Goal: Task Accomplishment & Management: Manage account settings

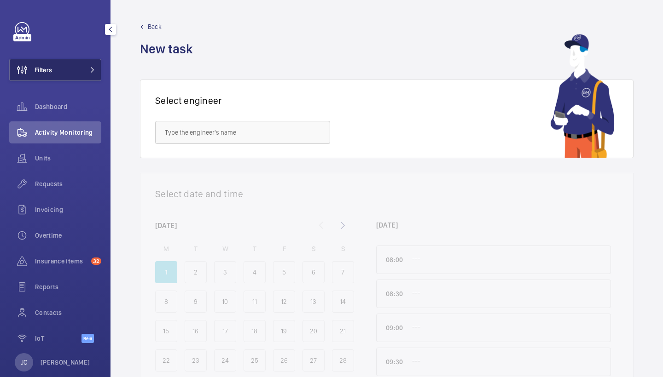
click at [61, 72] on button "Filters" at bounding box center [55, 70] width 92 height 22
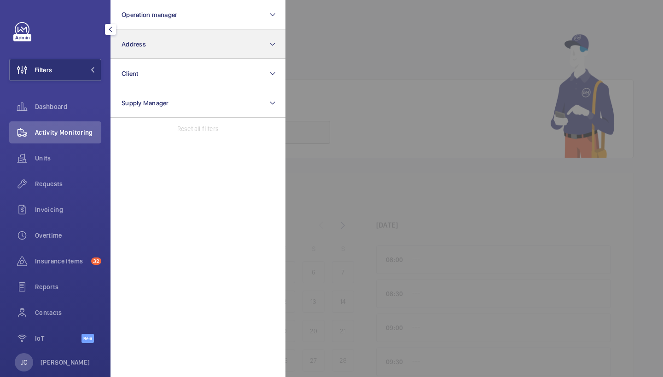
click at [168, 47] on button "Address" at bounding box center [197, 43] width 175 height 29
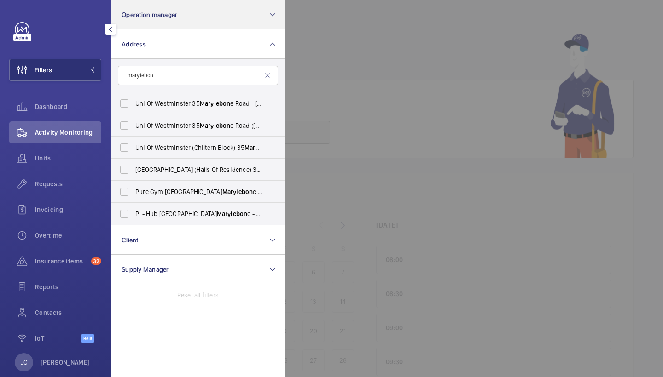
type input "marylebon"
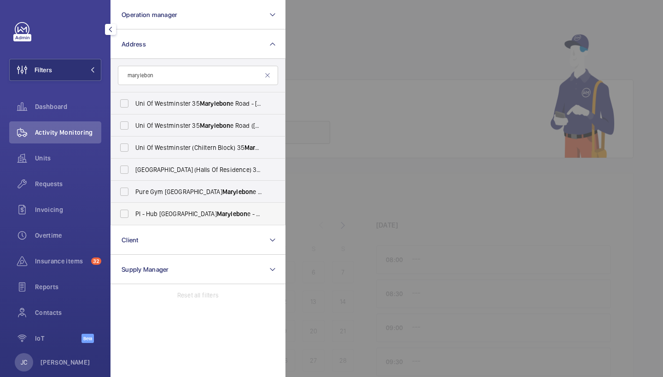
drag, startPoint x: 253, startPoint y: 14, endPoint x: 181, endPoint y: 204, distance: 203.2
click at [181, 204] on label "PI - Hub [GEOGRAPHIC_DATA] Marylebon e - Proximity [GEOGRAPHIC_DATA]" at bounding box center [191, 214] width 160 height 22
click at [133, 205] on input "PI - Hub [GEOGRAPHIC_DATA] Marylebon e - Proximity [GEOGRAPHIC_DATA]" at bounding box center [124, 214] width 18 height 18
checkbox input "true"
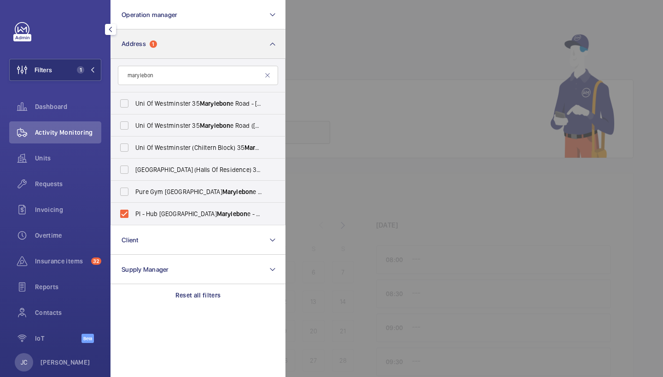
drag, startPoint x: 75, startPoint y: 187, endPoint x: 272, endPoint y: 42, distance: 244.3
click at [75, 187] on span "Requests" at bounding box center [68, 183] width 66 height 9
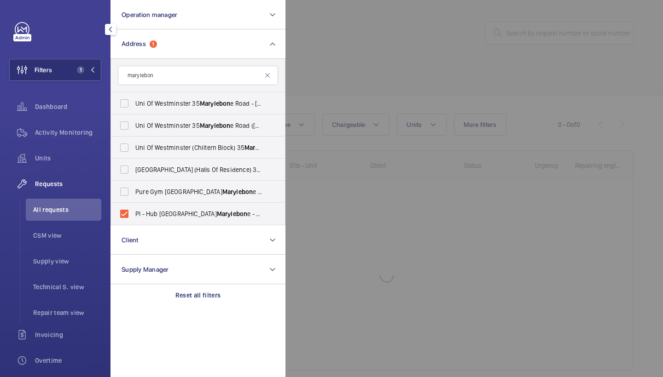
click at [387, 81] on div at bounding box center [616, 188] width 663 height 377
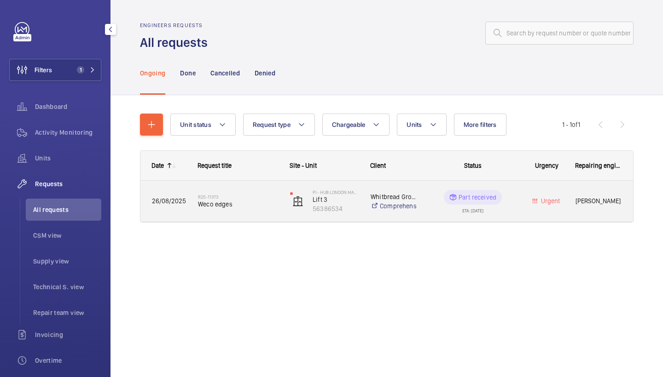
click at [235, 207] on span "Weco edges" at bounding box center [238, 204] width 80 height 9
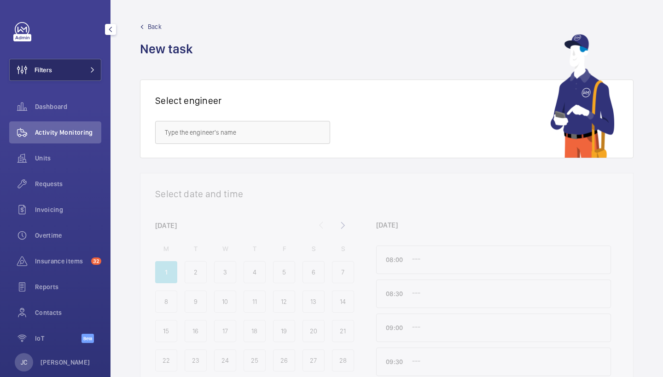
click at [81, 63] on button "Filters" at bounding box center [55, 70] width 92 height 22
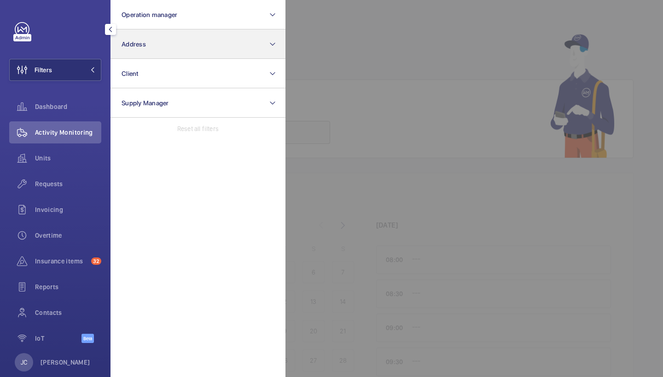
click at [168, 39] on button "Address" at bounding box center [197, 43] width 175 height 29
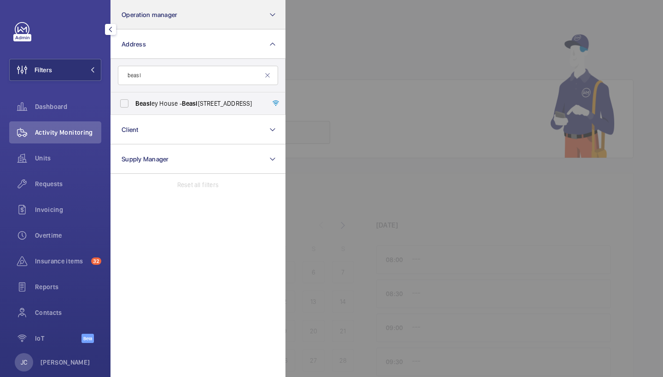
type input "beast"
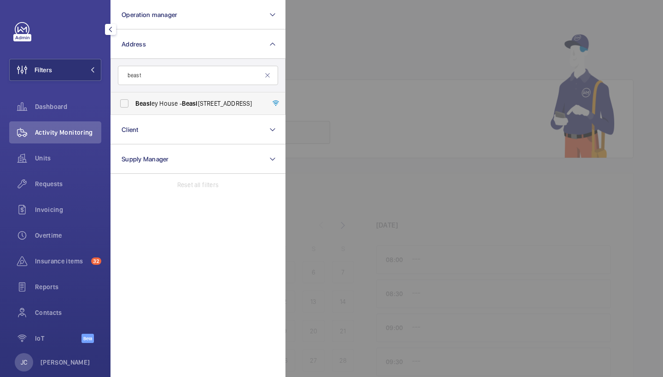
drag, startPoint x: 184, startPoint y: 23, endPoint x: 179, endPoint y: 101, distance: 78.4
click at [179, 101] on span "Beasl ey House - [GEOGRAPHIC_DATA]" at bounding box center [198, 103] width 127 height 9
click at [133, 101] on input "Beasl ey House - [GEOGRAPHIC_DATA]" at bounding box center [124, 103] width 18 height 18
checkbox input "true"
click at [64, 178] on div "Requests" at bounding box center [55, 184] width 92 height 22
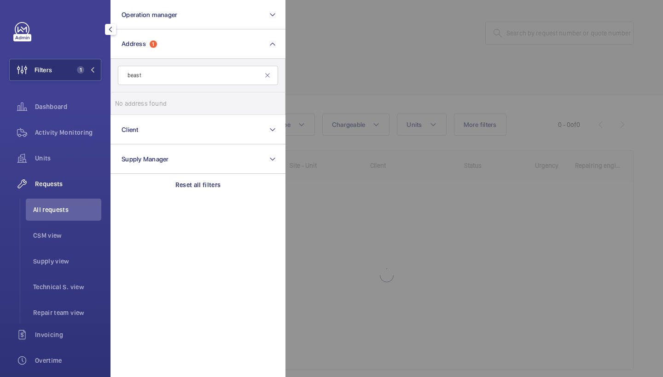
click at [364, 108] on div at bounding box center [616, 188] width 663 height 377
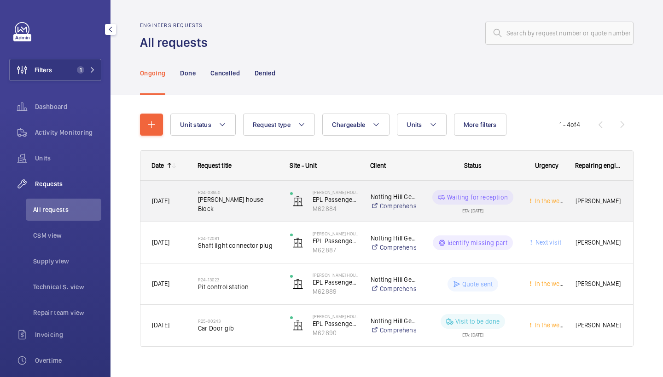
click at [258, 211] on div "R24-03650 [PERSON_NAME] house Block" at bounding box center [238, 201] width 80 height 27
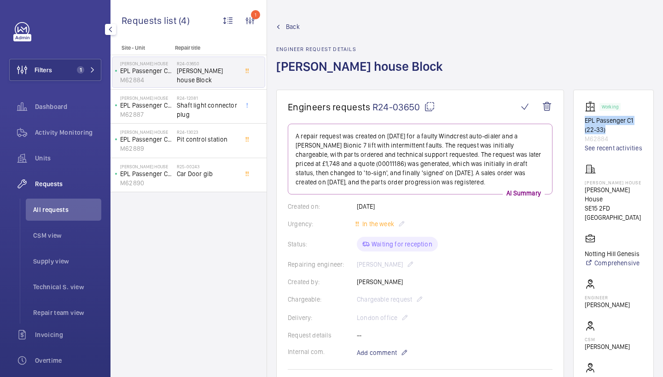
drag, startPoint x: 587, startPoint y: 120, endPoint x: 607, endPoint y: 132, distance: 23.3
click at [607, 132] on p "EPL Passenger C1 (22-33)" at bounding box center [613, 125] width 58 height 18
copy p "EPL Passenger C1 (22-33)"
click at [394, 1] on wm-front-admin-header "Back Engineer request details Beasley house Block" at bounding box center [465, 45] width 396 height 90
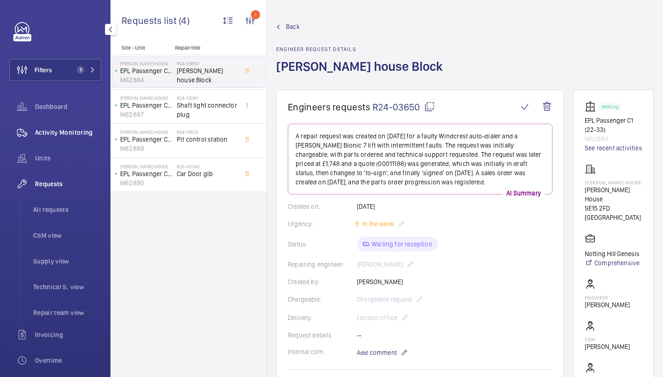
click at [58, 129] on span "Activity Monitoring" at bounding box center [68, 132] width 66 height 9
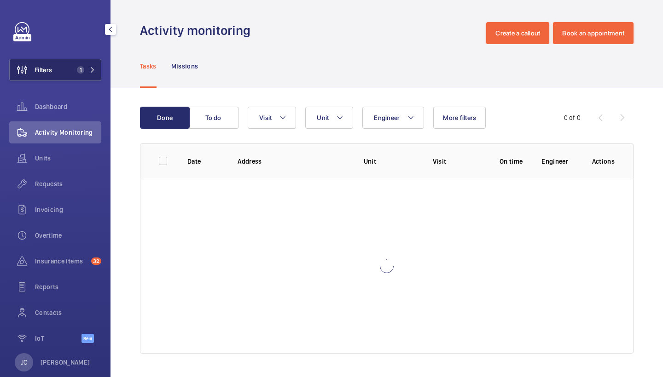
click at [79, 75] on button "Filters 1" at bounding box center [55, 70] width 92 height 22
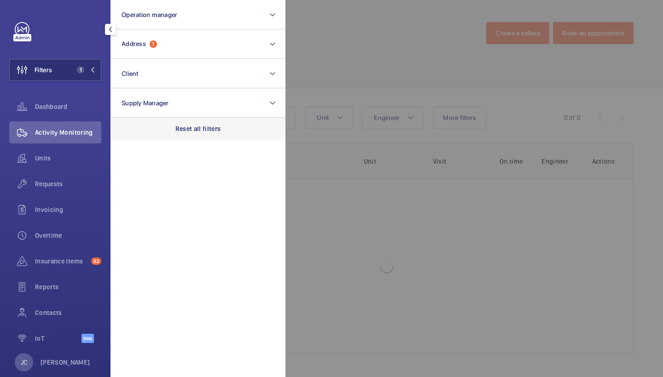
click at [207, 131] on p "Reset all filters" at bounding box center [198, 128] width 46 height 9
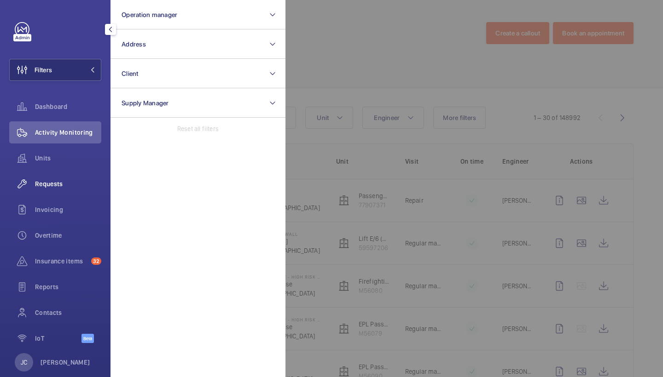
click at [49, 181] on span "Requests" at bounding box center [68, 183] width 66 height 9
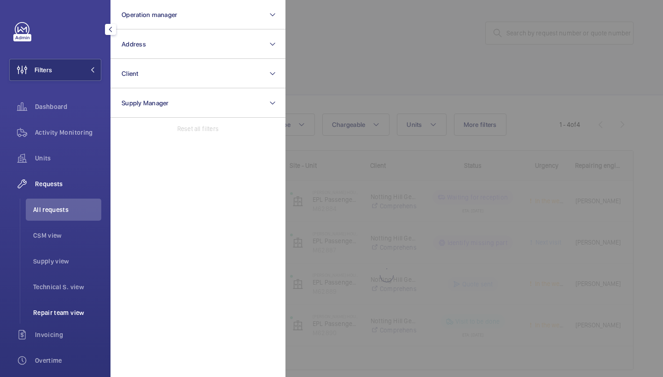
click at [62, 310] on span "Repair team view" at bounding box center [67, 312] width 68 height 9
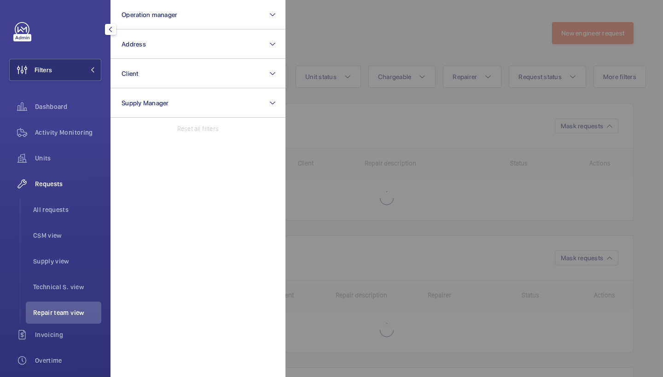
click at [373, 54] on div at bounding box center [616, 188] width 663 height 377
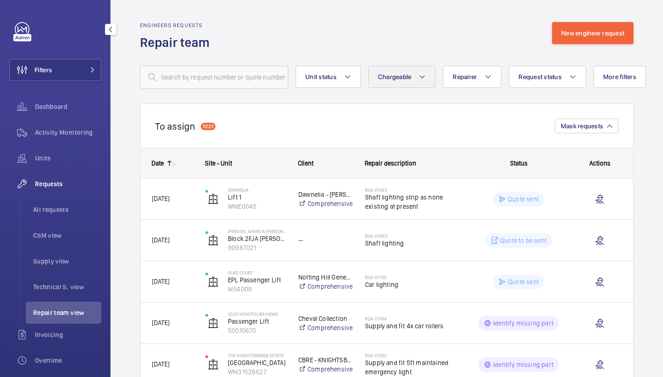
click at [404, 77] on span "Chargeable" at bounding box center [395, 76] width 34 height 7
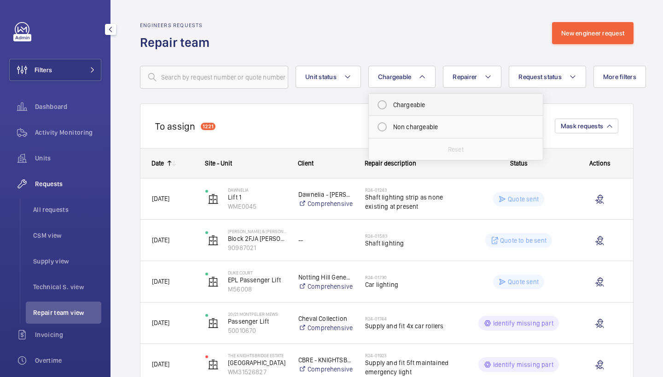
click at [408, 101] on mat-radio-button "Chargeable" at bounding box center [456, 105] width 166 height 18
radio input "true"
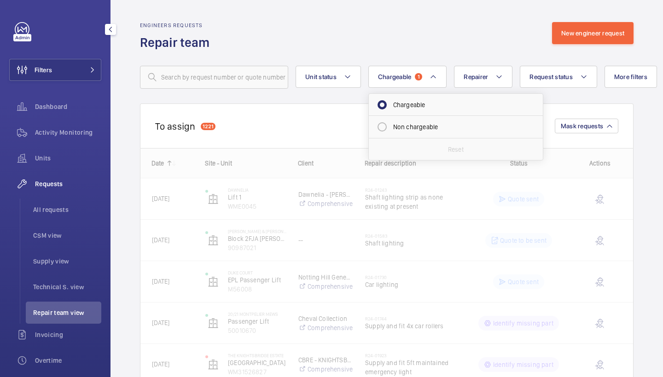
click at [397, 43] on div "Engineers requests Repair team New engineer request" at bounding box center [386, 36] width 493 height 29
click at [548, 78] on span "Request status" at bounding box center [550, 76] width 43 height 7
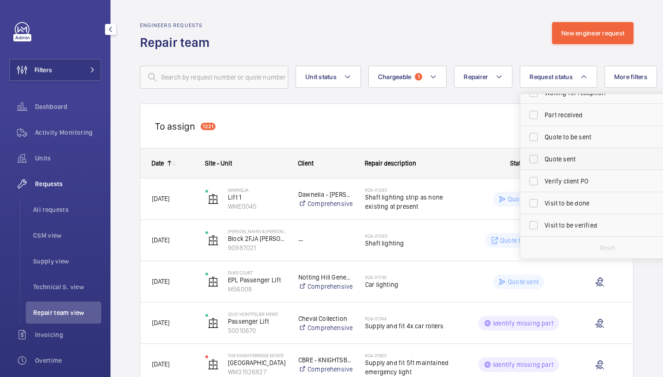
scroll to position [122, 0]
click at [576, 145] on label "Quote to be sent" at bounding box center [600, 137] width 160 height 22
click at [543, 145] on input "Quote to be sent" at bounding box center [533, 137] width 18 height 18
checkbox input "true"
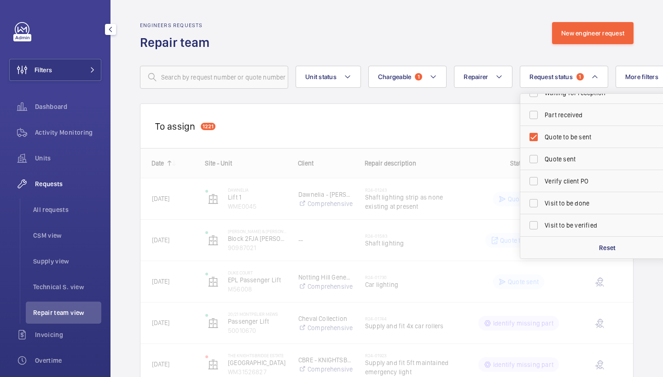
click at [517, 58] on wm-front-routed-filters "Unit status Chargeable 1 Repairer Request status 1 Cost to be estimated Identif…" at bounding box center [386, 70] width 493 height 38
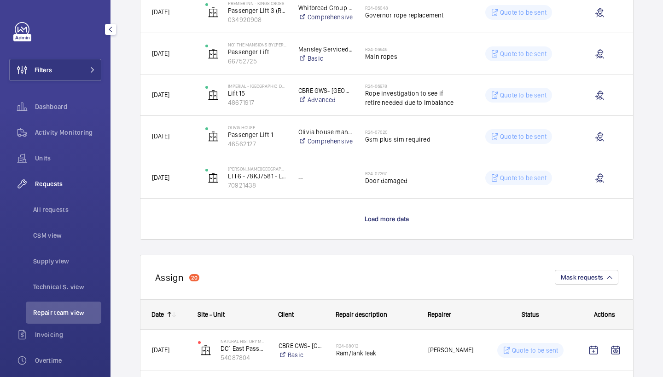
scroll to position [809, 0]
click at [398, 220] on span "Load more data" at bounding box center [386, 218] width 45 height 7
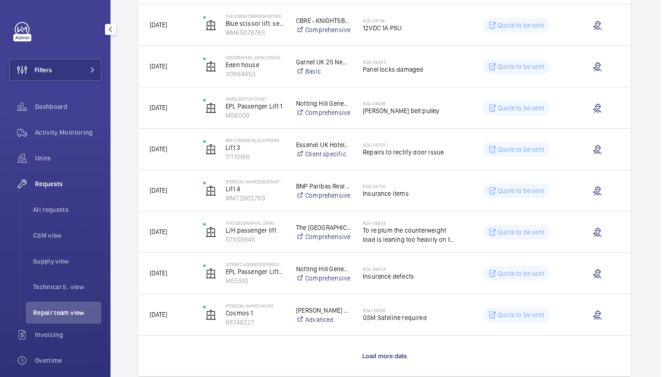
scroll to position [1664, 2]
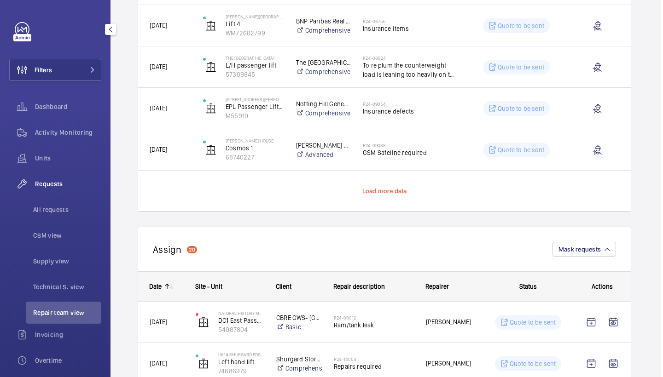
click at [403, 190] on span "Load more data" at bounding box center [384, 190] width 45 height 7
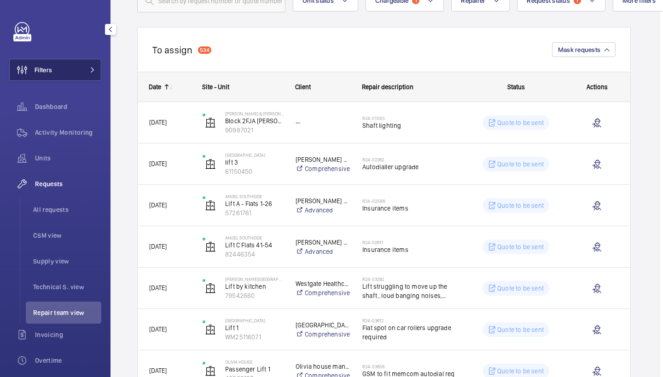
scroll to position [0, 0]
click at [58, 59] on button "Filters" at bounding box center [55, 70] width 92 height 22
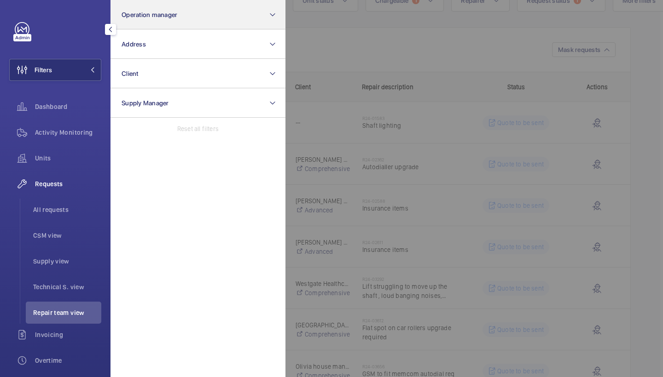
click at [139, 18] on span "Operation manager" at bounding box center [149, 14] width 56 height 7
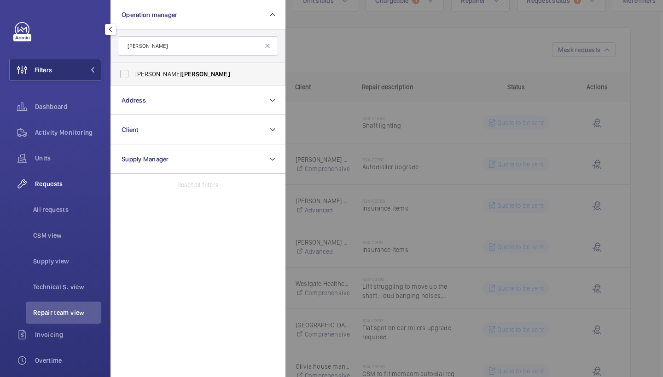
type input "waterman"
click at [155, 68] on label "Alex Waterman" at bounding box center [191, 74] width 160 height 22
click at [133, 68] on input "Alex Waterman" at bounding box center [124, 74] width 18 height 18
checkbox input "true"
click at [269, 46] on mat-icon at bounding box center [267, 45] width 7 height 7
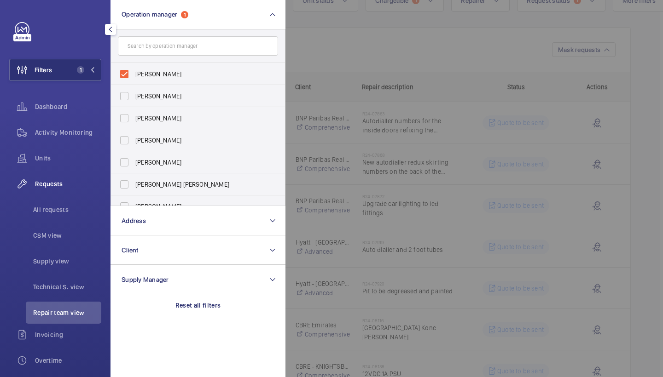
click at [349, 49] on div at bounding box center [616, 188] width 663 height 377
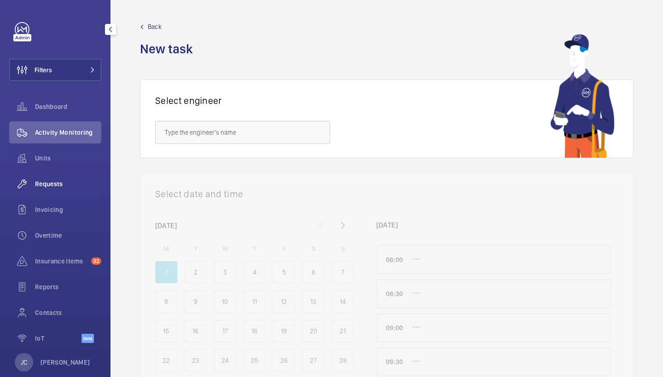
click at [52, 183] on span "Requests" at bounding box center [68, 183] width 66 height 9
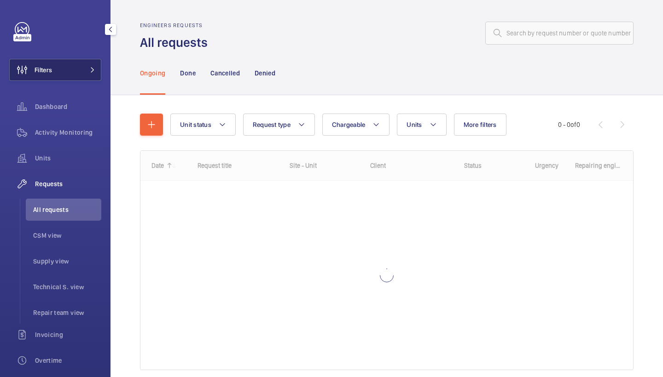
click at [62, 64] on button "Filters" at bounding box center [55, 70] width 92 height 22
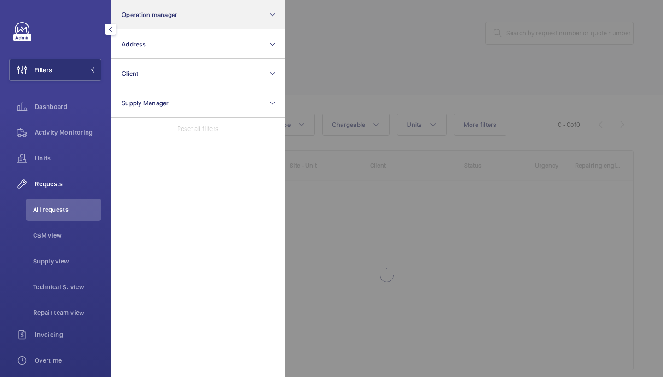
click at [135, 25] on button "Operation manager" at bounding box center [197, 14] width 175 height 29
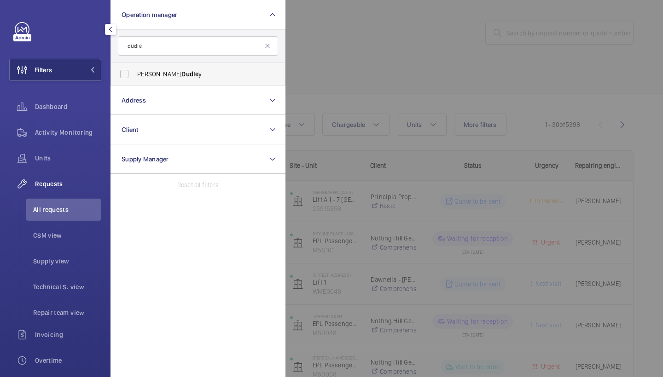
type input "dudle"
click at [181, 76] on span "Dudle" at bounding box center [189, 73] width 17 height 7
click at [133, 76] on input "Connor Dudle y" at bounding box center [124, 74] width 18 height 18
checkbox input "true"
click at [269, 47] on mat-icon at bounding box center [267, 45] width 7 height 7
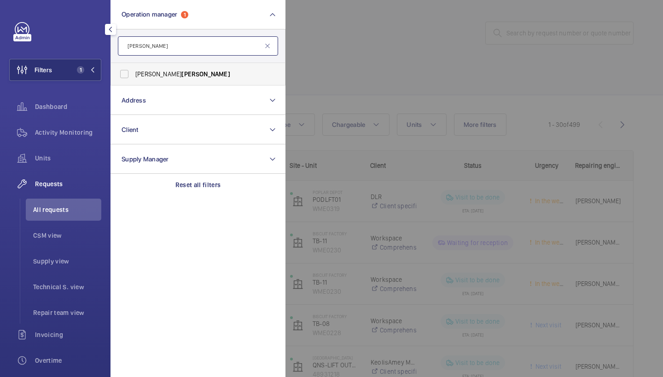
type input "waterman"
click at [170, 70] on span "Alex Waterman" at bounding box center [198, 73] width 127 height 9
click at [133, 70] on input "Alex Waterman" at bounding box center [124, 74] width 18 height 18
checkbox input "true"
click at [264, 47] on mat-icon at bounding box center [267, 45] width 7 height 7
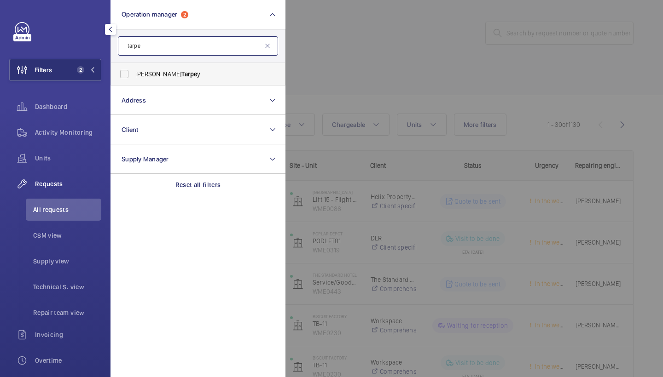
type input "tarpe"
click at [155, 72] on span "Connor Tarpe y" at bounding box center [198, 73] width 127 height 9
click at [133, 72] on input "Connor Tarpe y" at bounding box center [124, 74] width 18 height 18
checkbox input "true"
click at [390, 76] on div at bounding box center [616, 188] width 663 height 377
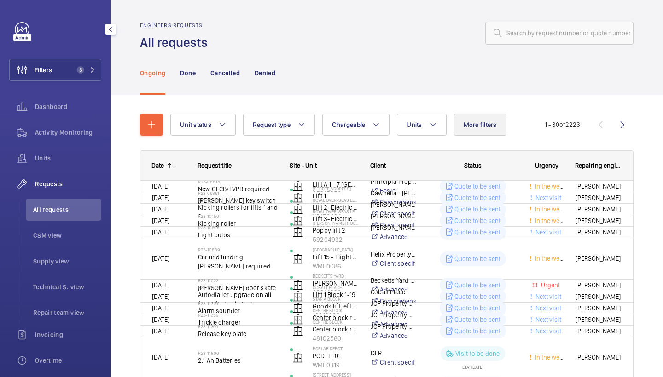
click at [479, 125] on span "More filters" at bounding box center [479, 124] width 33 height 7
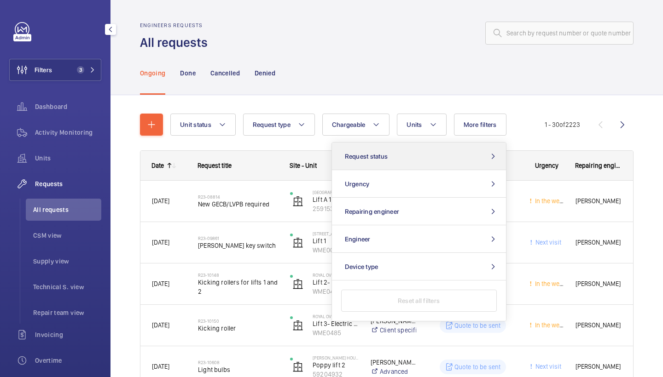
click at [406, 155] on button "Request status" at bounding box center [419, 157] width 174 height 28
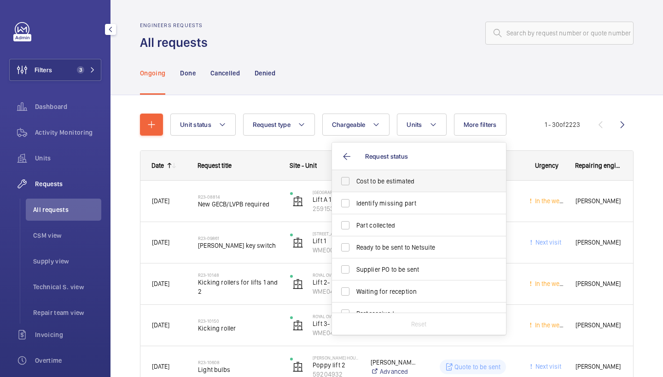
click at [401, 185] on span "Cost to be estimated" at bounding box center [419, 181] width 127 height 9
click at [354, 185] on input "Cost to be estimated" at bounding box center [345, 181] width 18 height 18
checkbox input "true"
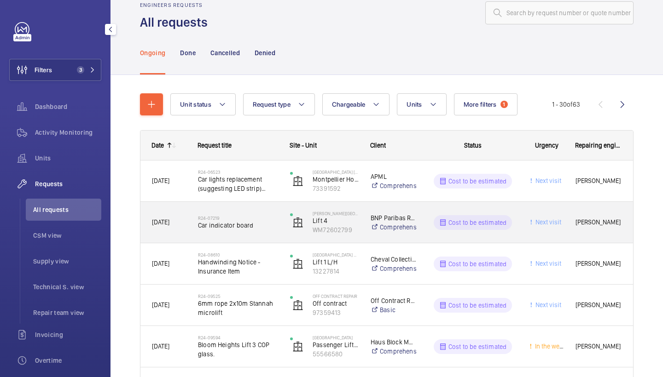
scroll to position [23, 0]
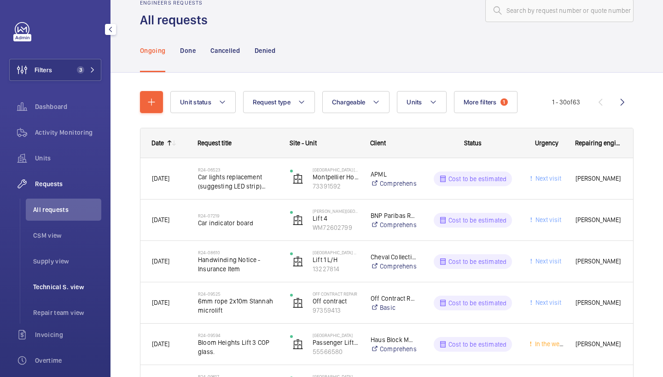
click at [75, 292] on li "Technical S. view" at bounding box center [63, 287] width 75 height 22
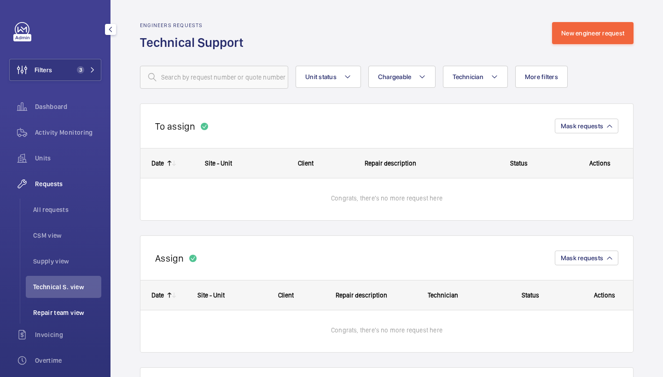
click at [70, 313] on span "Repair team view" at bounding box center [67, 312] width 68 height 9
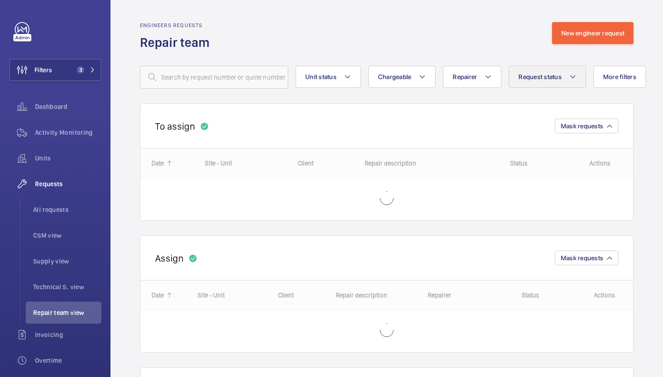
click at [566, 77] on button "Request status" at bounding box center [546, 77] width 77 height 22
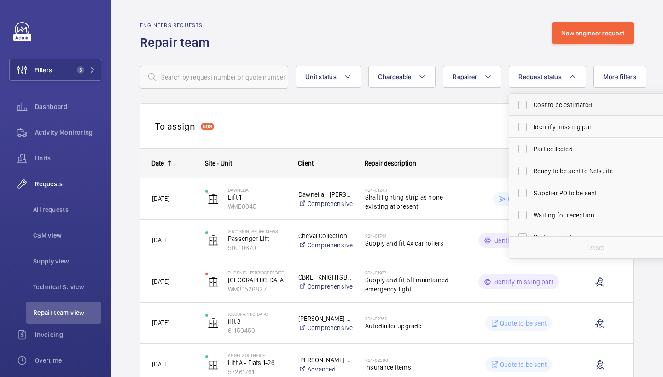
click at [570, 109] on span "Cost to be estimated" at bounding box center [596, 104] width 127 height 9
click at [532, 109] on input "Cost to be estimated" at bounding box center [522, 105] width 18 height 18
checkbox input "true"
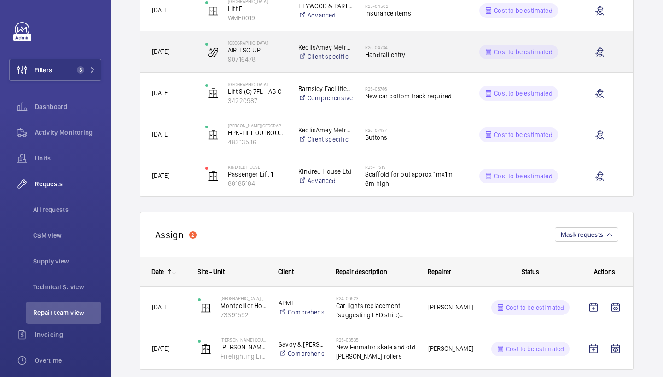
scroll to position [520, 0]
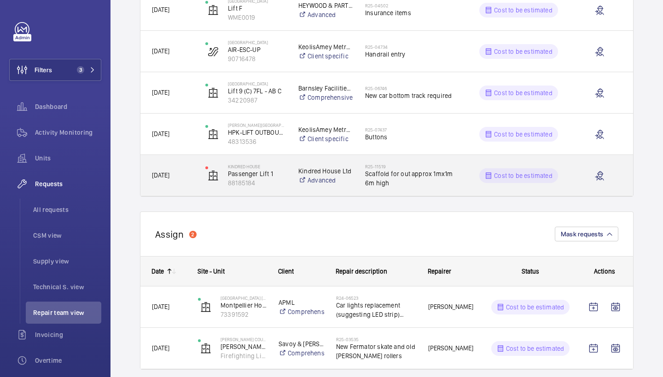
click at [416, 183] on span "Scaffold for out approx 1mx1m 6m high" at bounding box center [412, 178] width 94 height 18
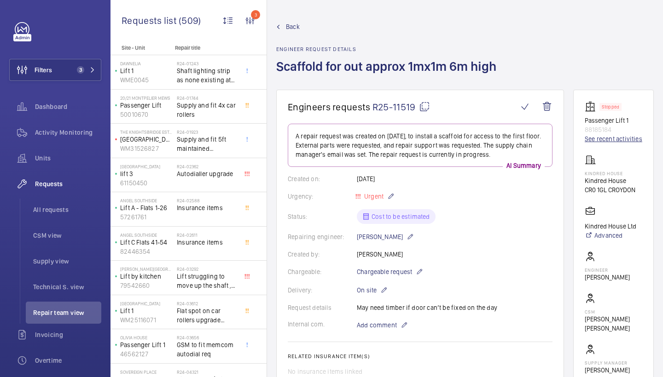
click at [608, 140] on link "See recent activities" at bounding box center [613, 138] width 58 height 9
drag, startPoint x: 606, startPoint y: 21, endPoint x: 410, endPoint y: 45, distance: 197.5
click at [410, 45] on div "Back Engineer request details Scaffold for out approx 1mx1m 6m high" at bounding box center [388, 56] width 225 height 68
click at [614, 135] on link "See recent activities" at bounding box center [613, 138] width 58 height 9
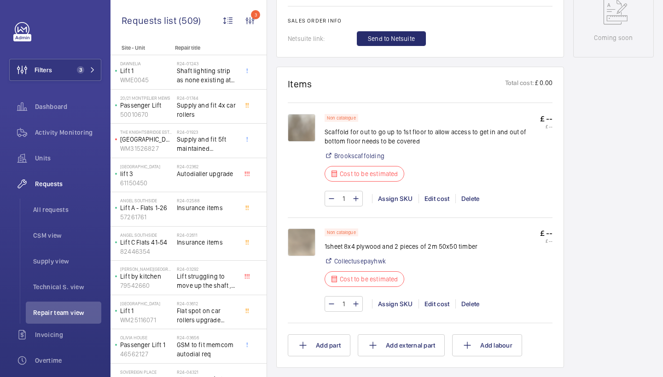
scroll to position [479, 0]
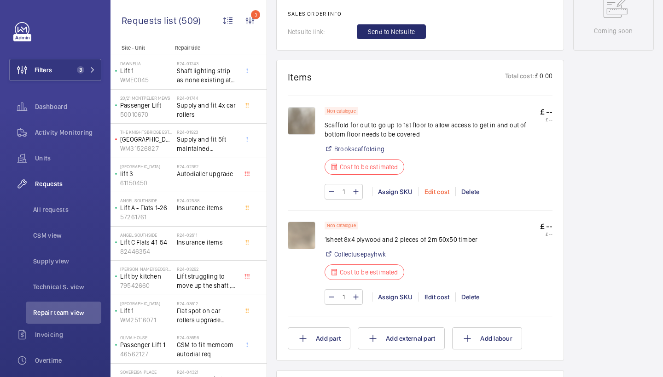
click at [434, 191] on div "Edit cost" at bounding box center [436, 191] width 37 height 9
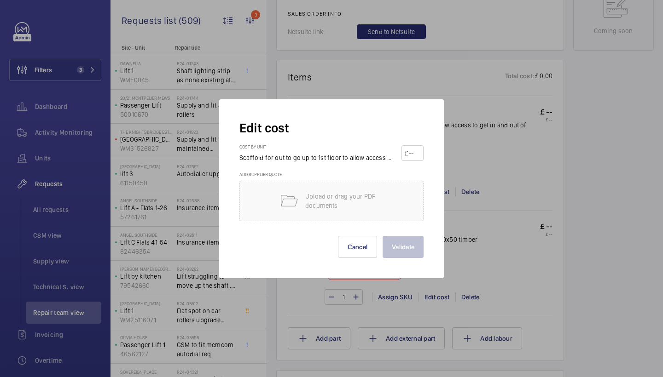
click at [422, 155] on wm-front-input-price "£" at bounding box center [412, 153] width 22 height 16
click at [415, 155] on input "number" at bounding box center [414, 153] width 12 height 15
type input "3000"
click at [412, 251] on button "Validate" at bounding box center [402, 247] width 41 height 22
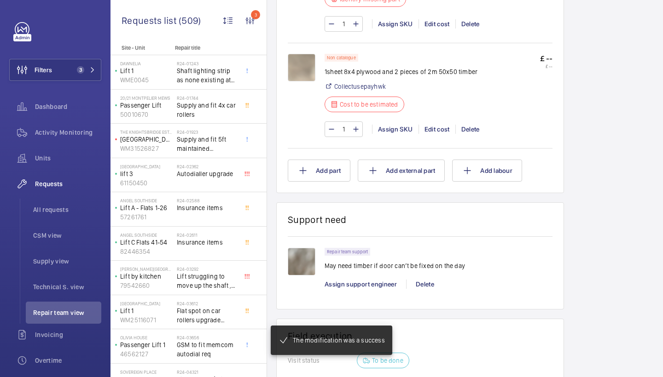
scroll to position [647, 0]
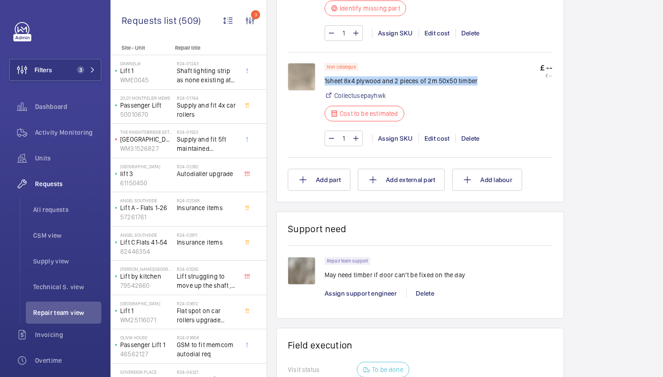
drag, startPoint x: 324, startPoint y: 79, endPoint x: 476, endPoint y: 81, distance: 151.9
click at [476, 81] on div "Non catalogue 1sheet 8x4 plywood and 2 pieces of 2m 50x50 timber Collectusepayh…" at bounding box center [438, 95] width 228 height 64
copy p "1sheet 8x4 plywood and 2 pieces of 2m 50x50 timber"
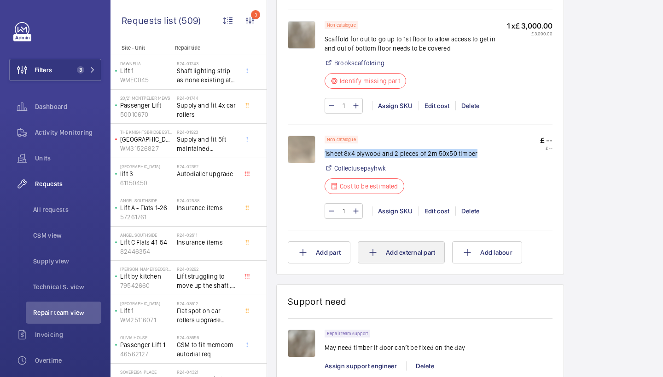
scroll to position [179, 0]
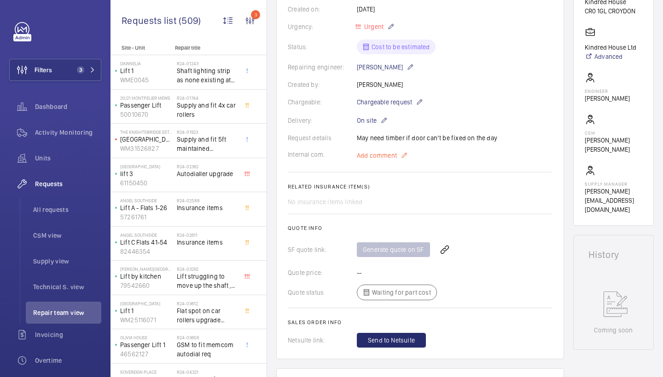
click at [388, 153] on span "Add comment" at bounding box center [377, 155] width 40 height 9
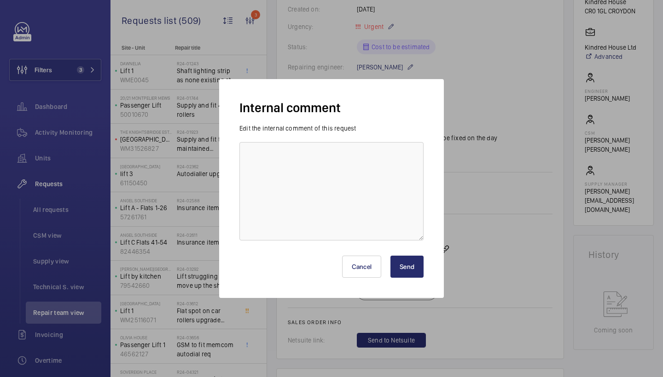
click at [387, 117] on div "Internal comment Edit the internal comment of this request Cancel Send" at bounding box center [331, 188] width 225 height 219
click at [374, 146] on textarea at bounding box center [331, 191] width 184 height 98
paste textarea "1sheet 8x4 plywood and 2 pieces of 2m 50x50 timber"
type textarea "1sheet 8x4 plywood and 2 pieces of 2m 50x50 timber"
click at [410, 265] on button "Send" at bounding box center [406, 267] width 33 height 22
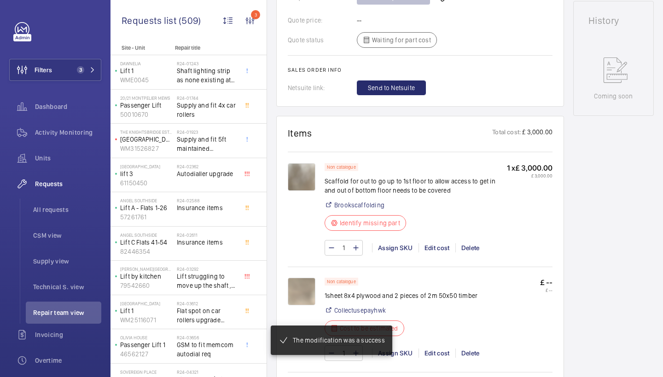
scroll to position [560, 0]
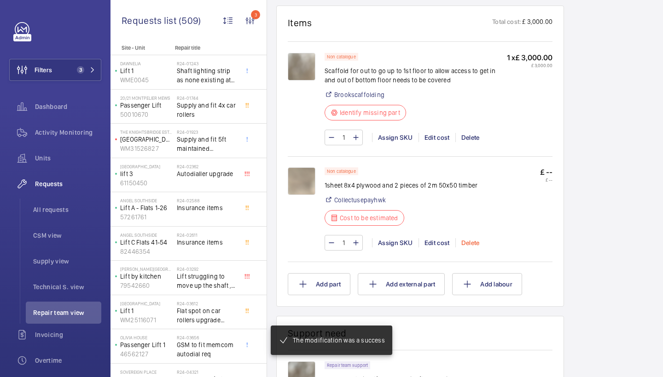
click at [466, 243] on div "Delete" at bounding box center [470, 242] width 30 height 9
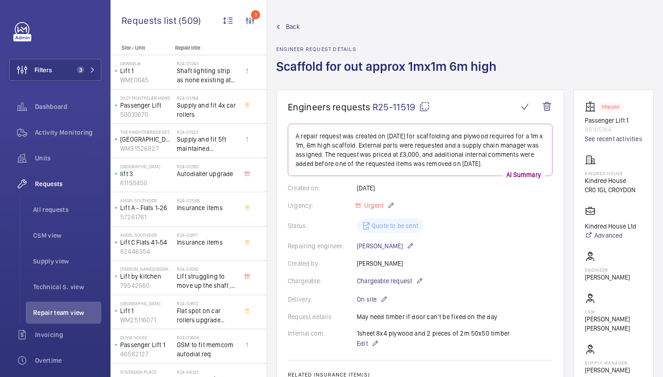
scroll to position [0, 0]
